Goal: Navigation & Orientation: Find specific page/section

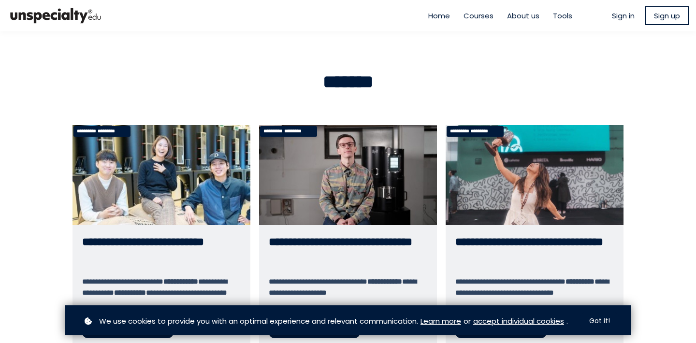
click at [428, 18] on span "Home" at bounding box center [439, 15] width 22 height 11
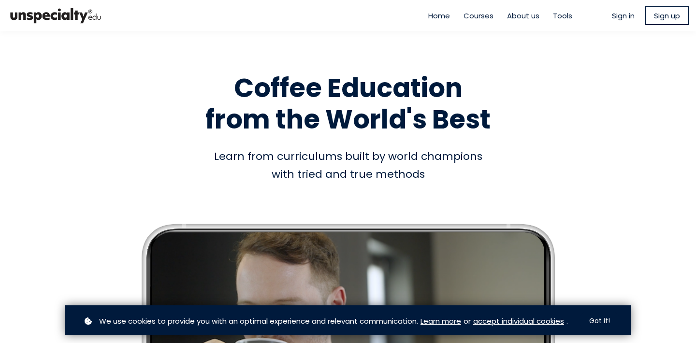
click at [474, 20] on span "Courses" at bounding box center [479, 15] width 30 height 11
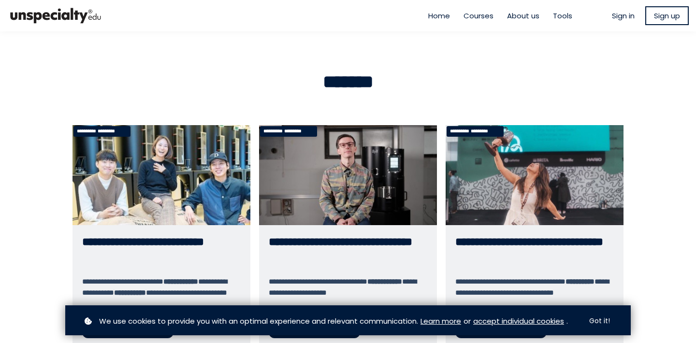
click at [438, 18] on span "Home" at bounding box center [439, 15] width 22 height 11
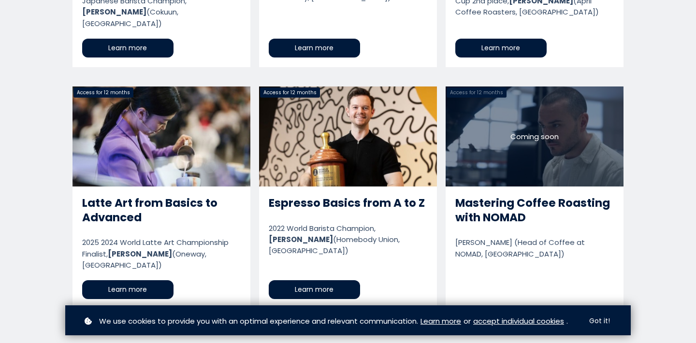
scroll to position [965, 0]
